Goal: Transaction & Acquisition: Purchase product/service

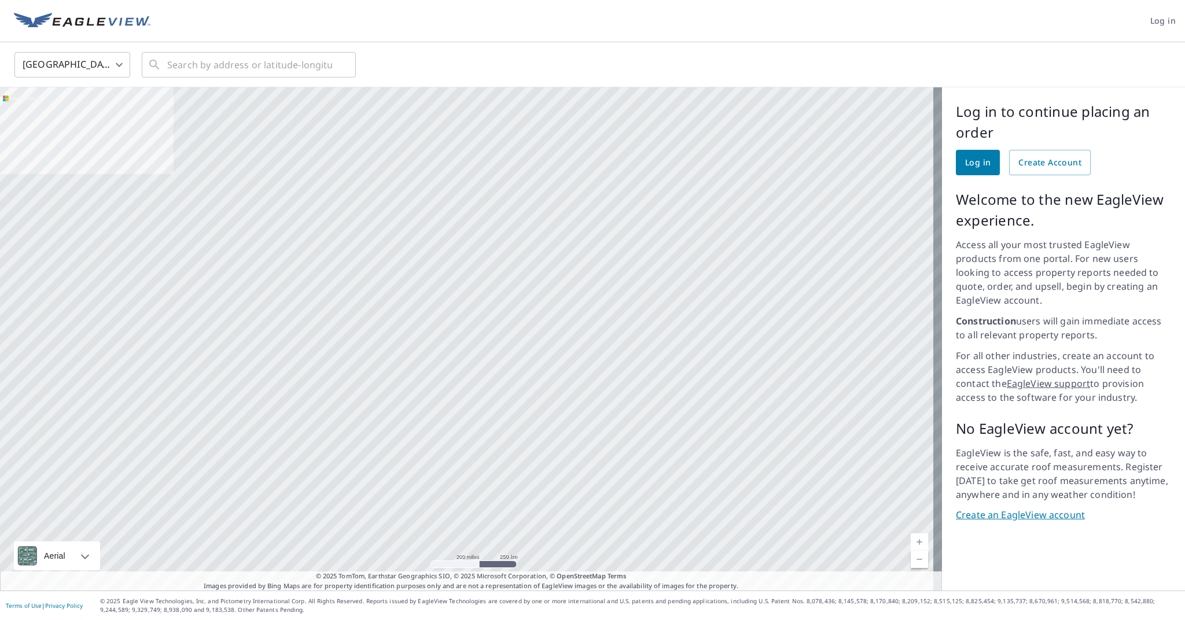
click at [985, 165] on link "Log in" at bounding box center [978, 162] width 44 height 25
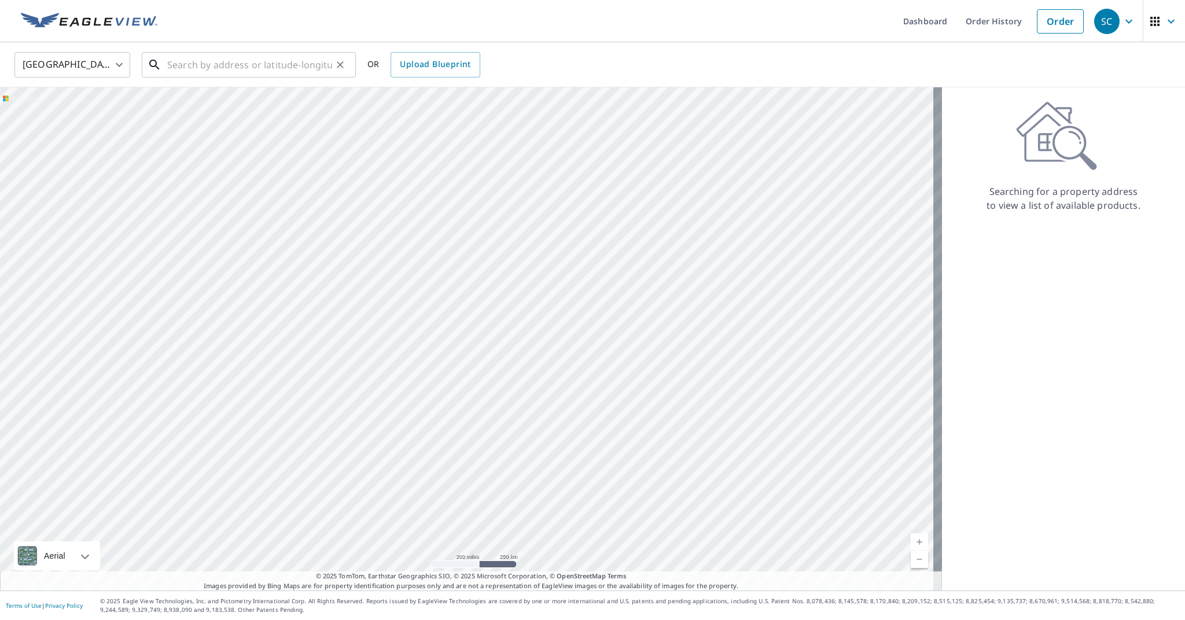
click at [226, 62] on input "text" at bounding box center [249, 65] width 165 height 32
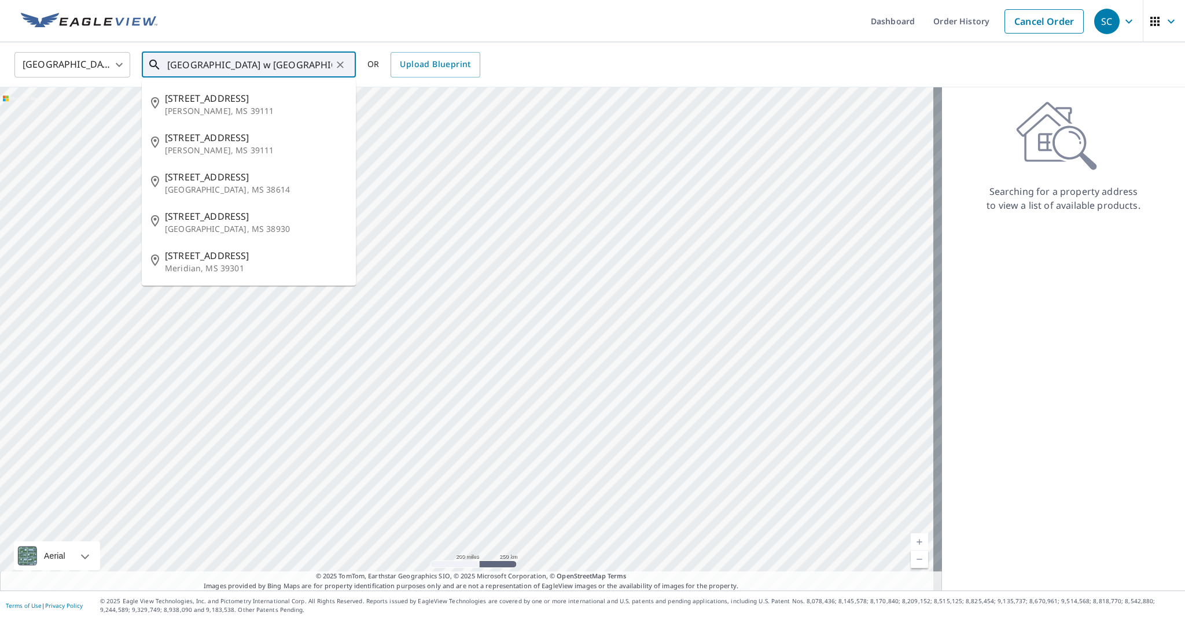
type input "[GEOGRAPHIC_DATA] w [GEOGRAPHIC_DATA] [GEOGRAPHIC_DATA]"
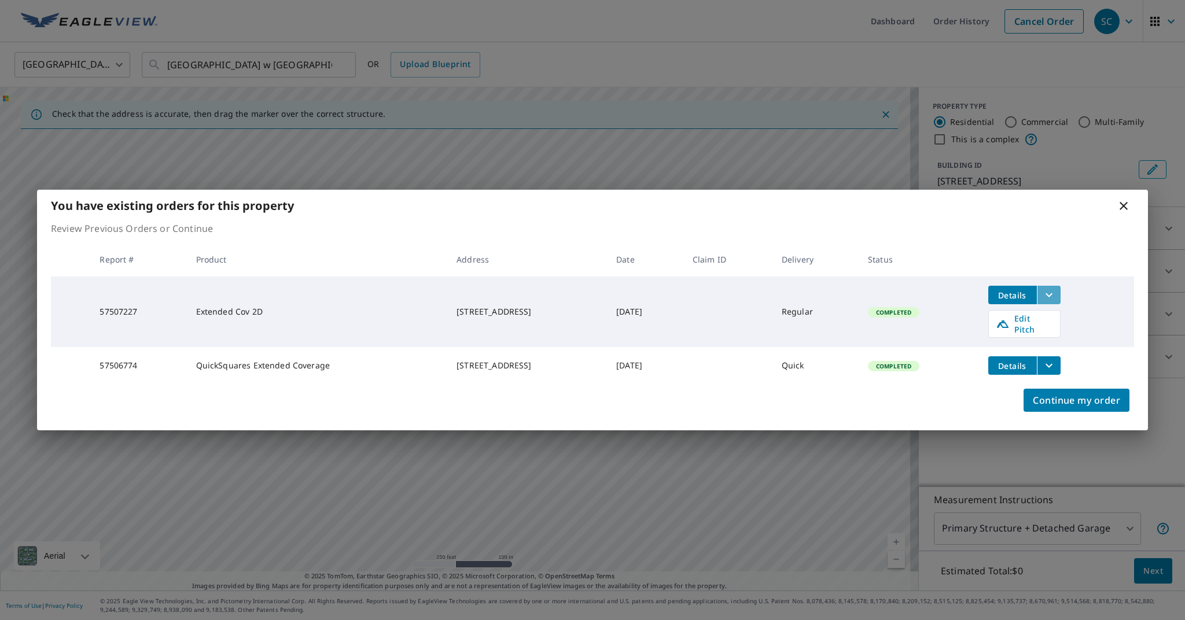
click at [1056, 295] on icon "filesDropdownBtn-57507227" at bounding box center [1049, 295] width 14 height 14
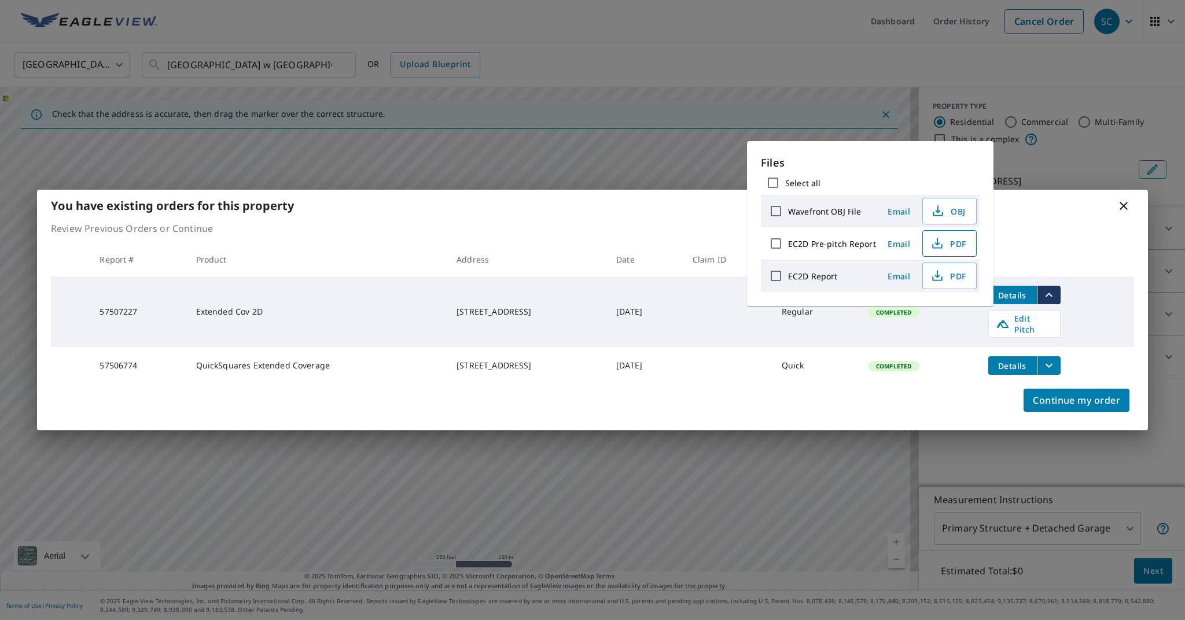
click at [948, 245] on span "PDF" at bounding box center [948, 244] width 37 height 14
click at [1121, 205] on icon at bounding box center [1124, 206] width 8 height 8
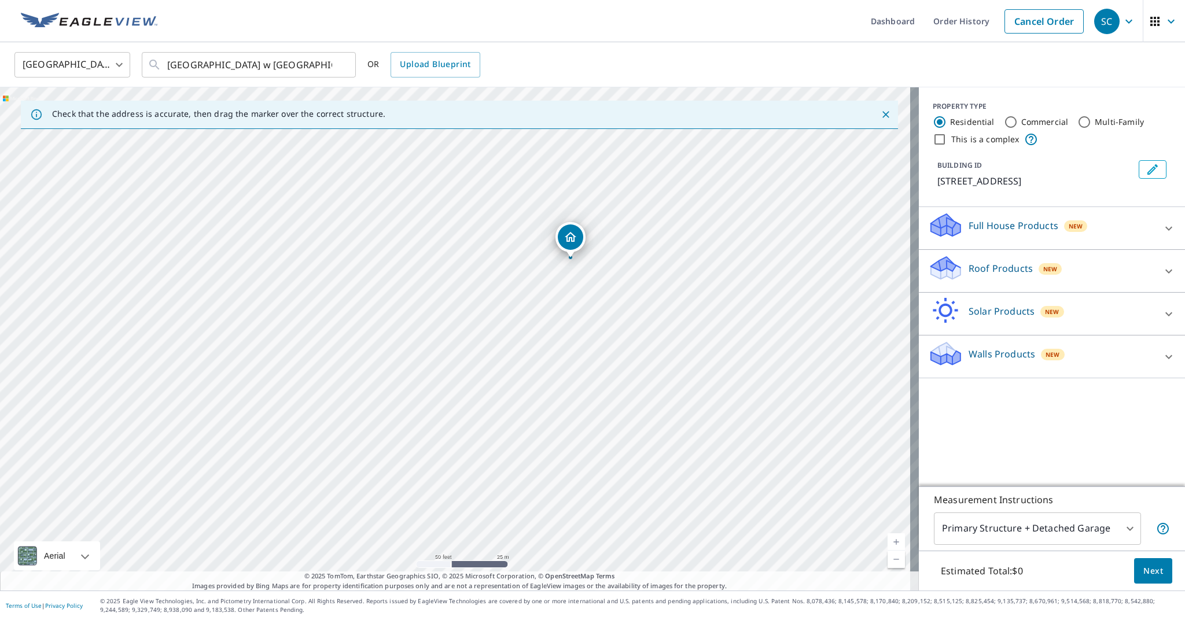
drag, startPoint x: 380, startPoint y: 489, endPoint x: 569, endPoint y: 237, distance: 315.2
click at [994, 264] on p "Roof Products" at bounding box center [1001, 269] width 64 height 14
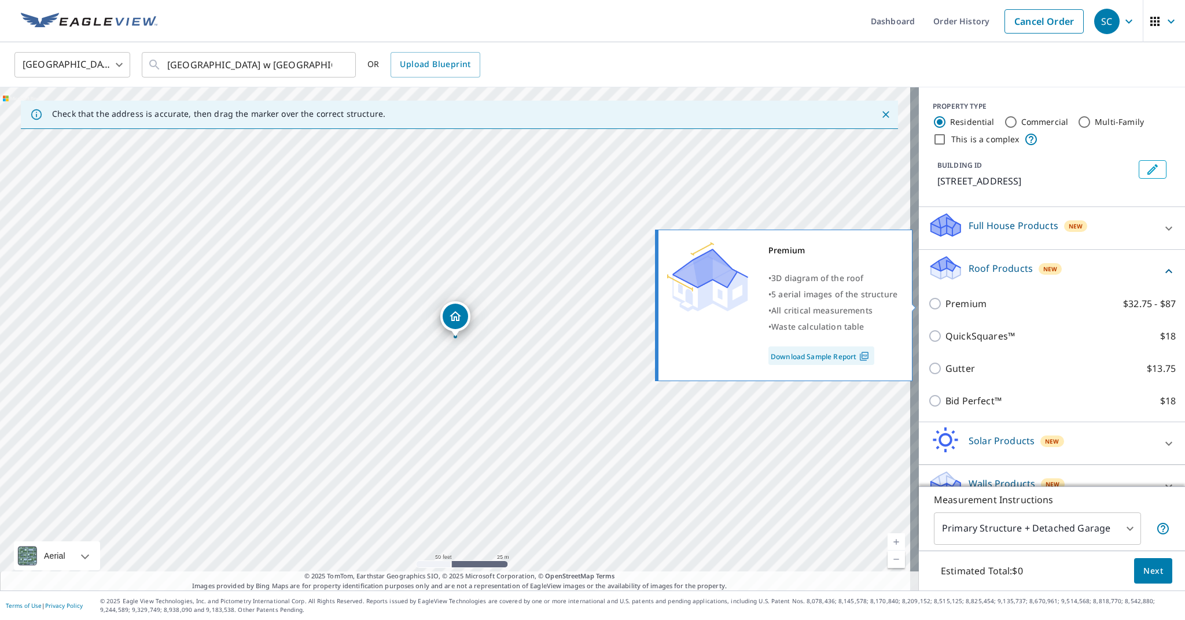
click at [928, 304] on input "Premium $32.75 - $87" at bounding box center [936, 304] width 17 height 14
checkbox input "true"
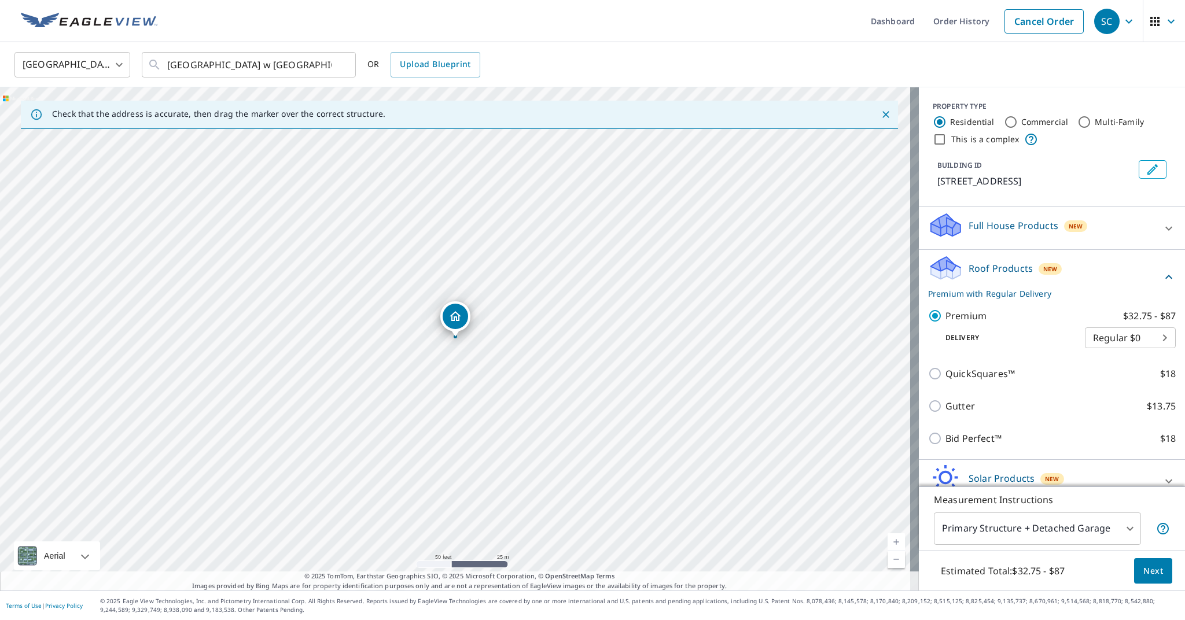
click at [1147, 571] on span "Next" at bounding box center [1153, 571] width 20 height 14
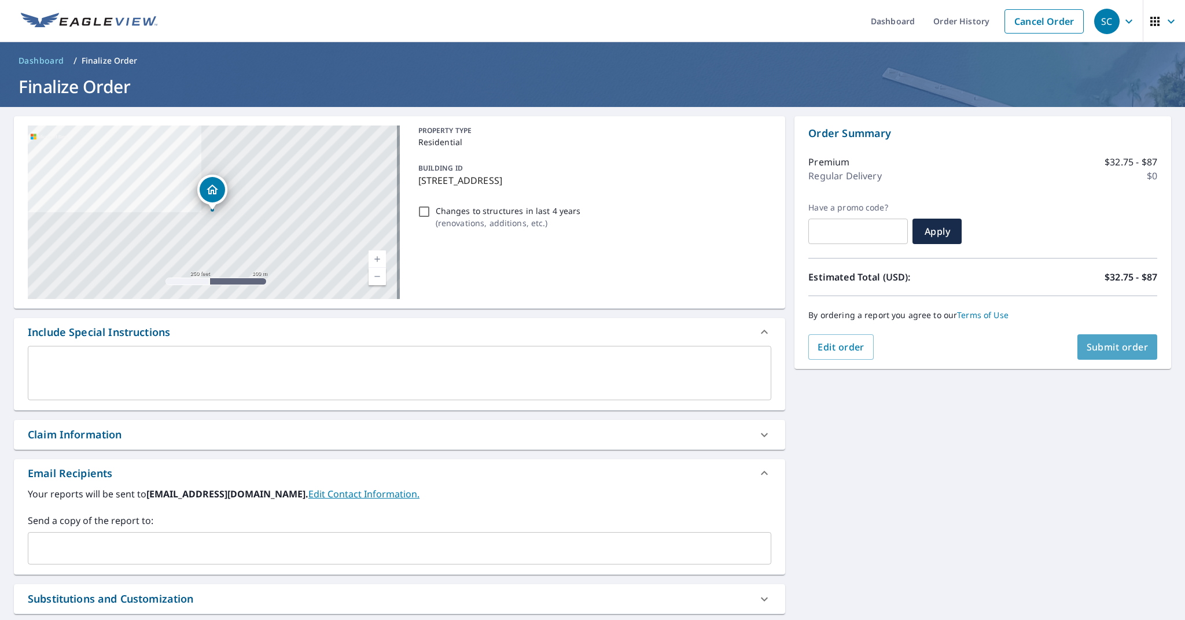
click at [1096, 349] on span "Submit order" at bounding box center [1118, 347] width 62 height 13
